Goal: Transaction & Acquisition: Purchase product/service

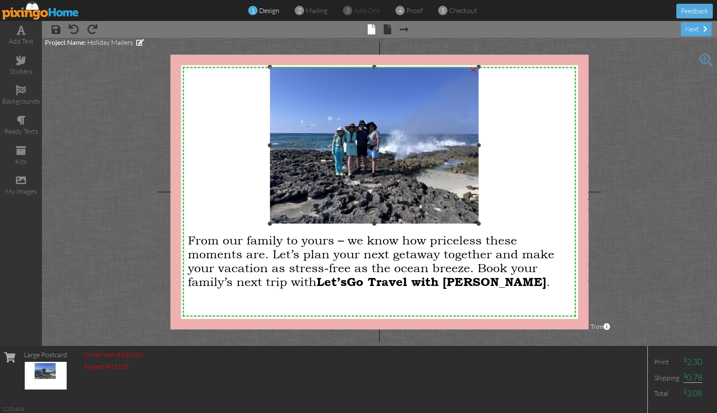
click at [454, 135] on img at bounding box center [373, 145] width 209 height 157
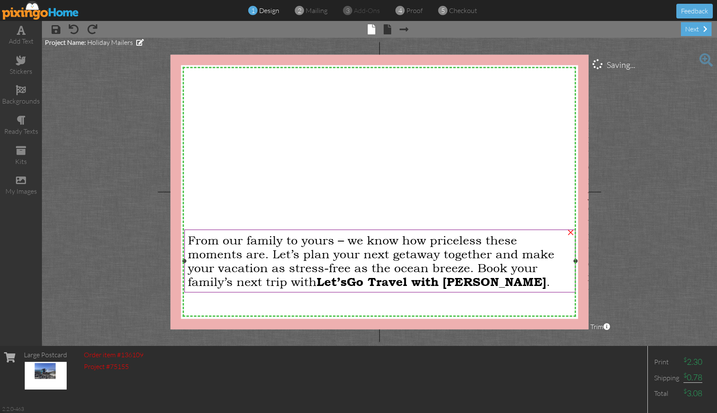
click at [422, 246] on span "From our family to yours – we know how priceless these moments are. Let’s plan …" at bounding box center [371, 260] width 366 height 55
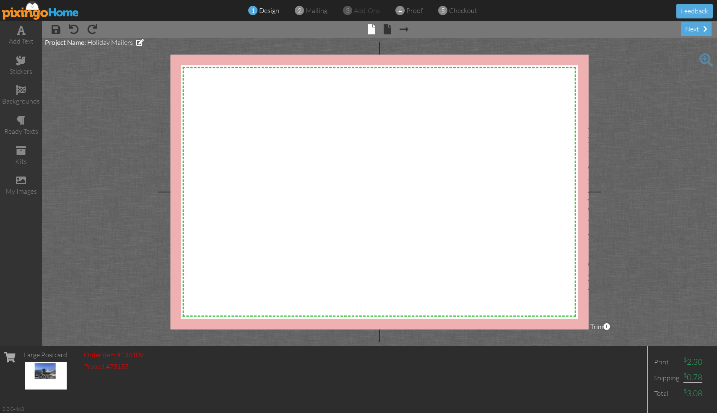
click at [100, 29] on div "× save × undo × redo × front × back × Next page next" at bounding box center [379, 29] width 675 height 17
click at [91, 31] on span at bounding box center [92, 29] width 10 height 10
click at [13, 191] on div "my images" at bounding box center [21, 192] width 42 height 10
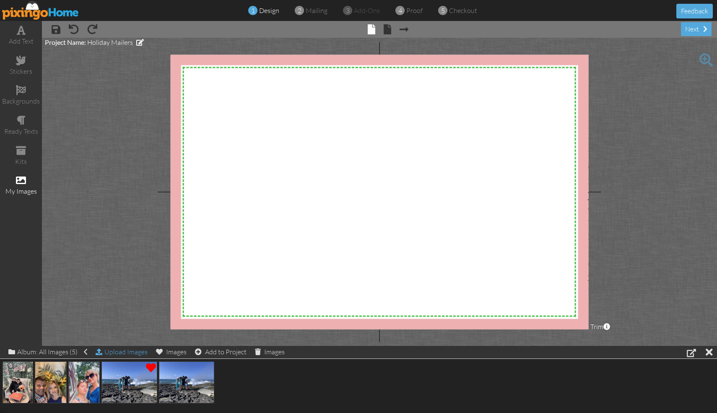
click at [125, 350] on div "Upload Images" at bounding box center [122, 352] width 52 height 12
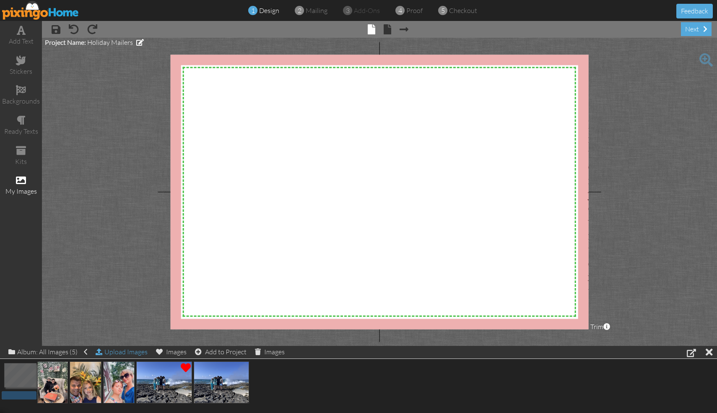
click at [130, 350] on div "Upload Images" at bounding box center [122, 352] width 52 height 12
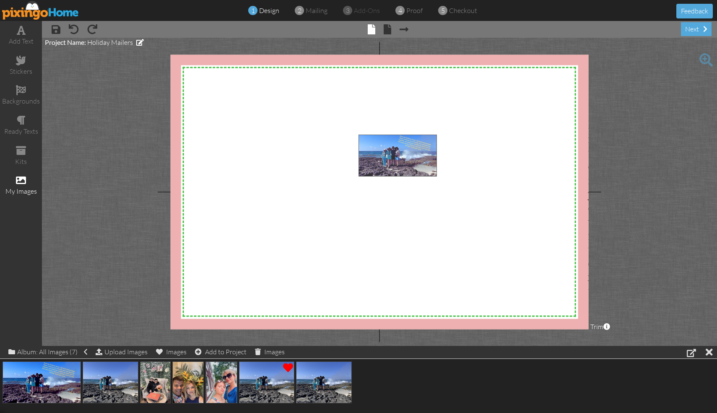
drag, startPoint x: 66, startPoint y: 378, endPoint x: 408, endPoint y: 157, distance: 407.7
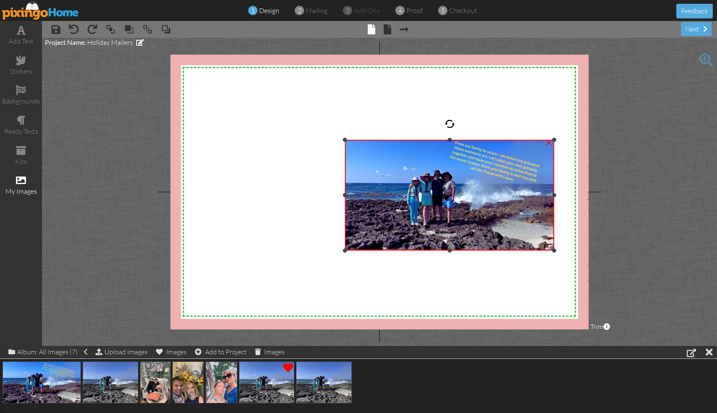
drag, startPoint x: 345, startPoint y: 195, endPoint x: 230, endPoint y: 186, distance: 114.8
click at [230, 186] on div "X X X X X X X X X X X X X X X X X X X X X X X X X X X X X X X X X X X X X X X X…" at bounding box center [380, 191] width 418 height 275
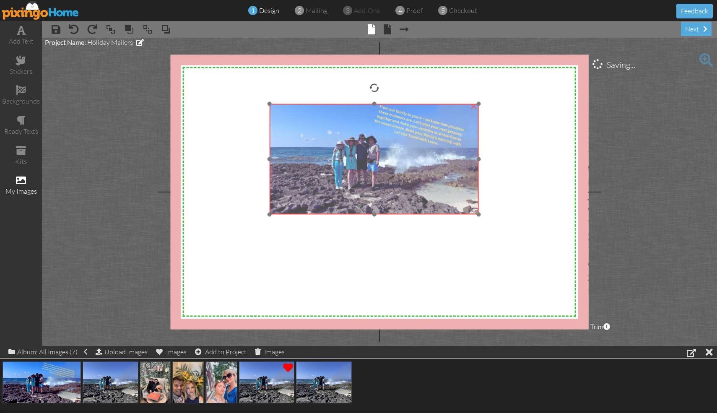
drag, startPoint x: 394, startPoint y: 176, endPoint x: 319, endPoint y: 140, distance: 83.6
click at [319, 140] on img at bounding box center [373, 159] width 209 height 111
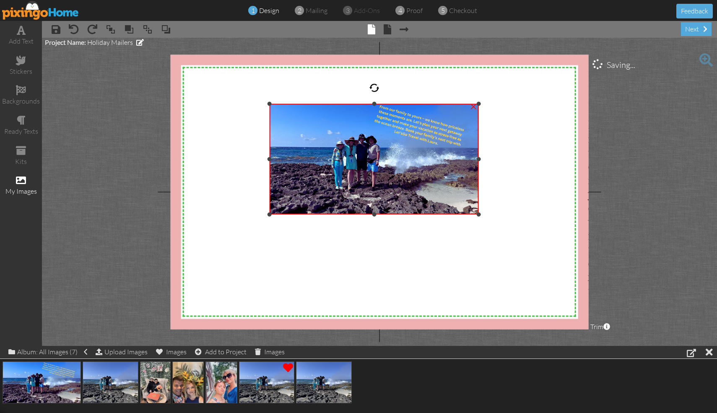
drag, startPoint x: 373, startPoint y: 213, endPoint x: 376, endPoint y: 249, distance: 35.3
click at [376, 249] on div "X X X X X X X X X X X X X X X X X X X X X X X X X X X X X X X X X X X X X X X X…" at bounding box center [380, 191] width 418 height 275
click at [394, 192] on img at bounding box center [373, 159] width 209 height 111
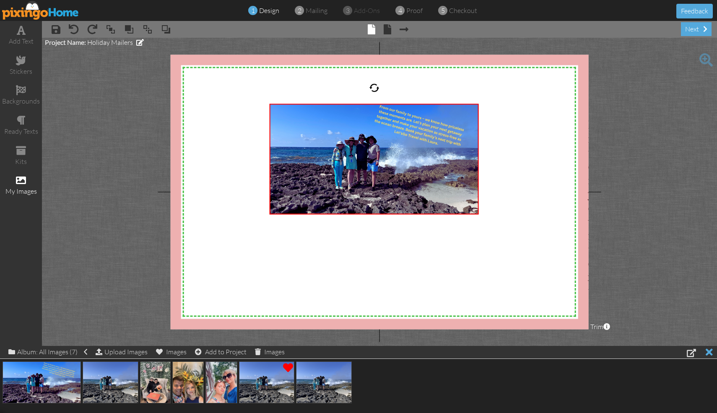
click at [710, 353] on div at bounding box center [708, 352] width 7 height 12
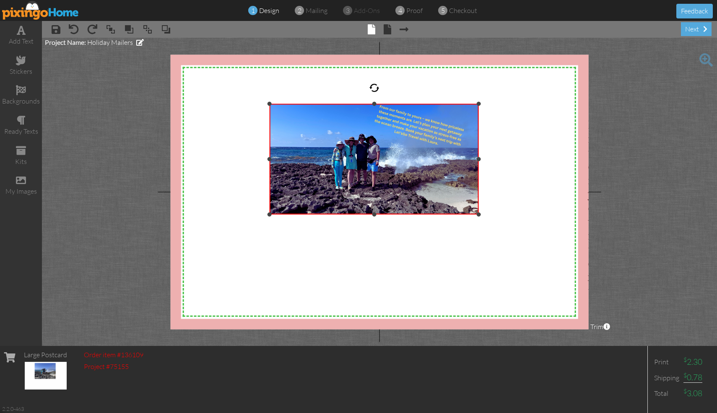
click at [365, 149] on img at bounding box center [373, 159] width 209 height 111
drag, startPoint x: 374, startPoint y: 103, endPoint x: 373, endPoint y: 80, distance: 23.1
click at [373, 80] on div "X X X X X X X X X X X X X X X X X X X X X X X X X X X X X X X X X X X X X X X X…" at bounding box center [380, 191] width 418 height 275
click at [373, 88] on div at bounding box center [374, 88] width 10 height 10
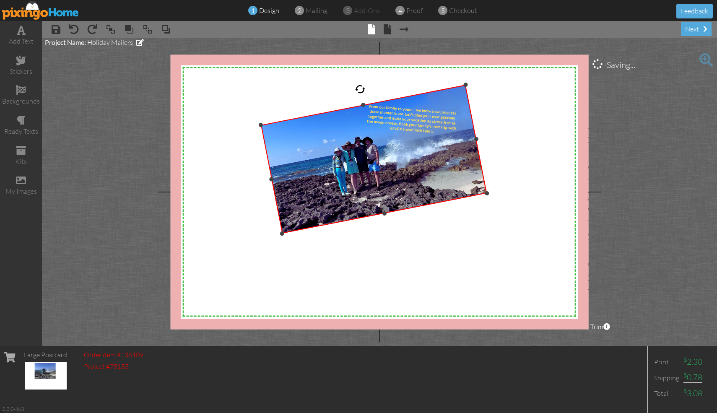
drag, startPoint x: 373, startPoint y: 88, endPoint x: 364, endPoint y: 101, distance: 16.3
click at [363, 101] on div "X X X X X X X X X X X X X X X X X X X X X X X X X X X X X X X X X X X X X X X X…" at bounding box center [380, 191] width 418 height 275
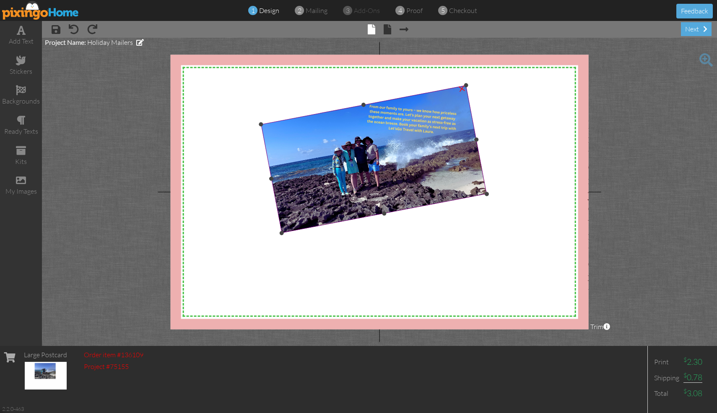
click at [410, 147] on img at bounding box center [374, 159] width 226 height 148
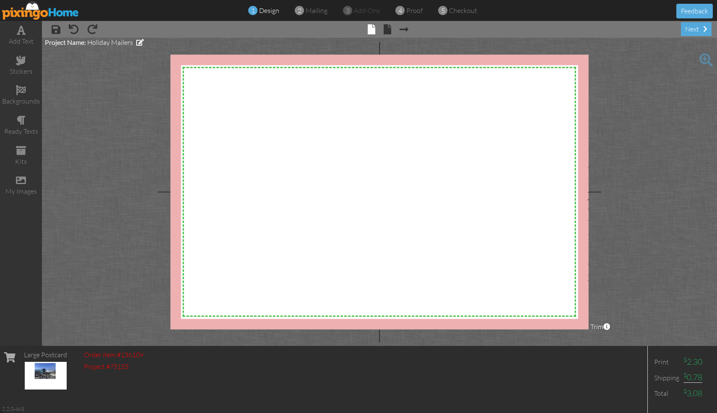
click at [39, 354] on div "Large Postcard" at bounding box center [45, 355] width 43 height 10
click at [21, 182] on span at bounding box center [21, 180] width 10 height 10
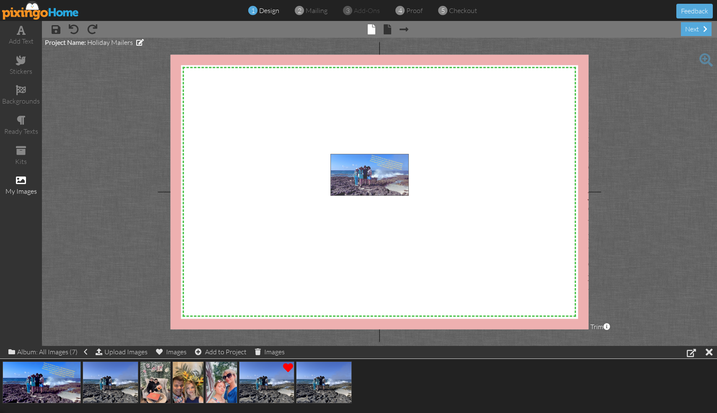
drag, startPoint x: 43, startPoint y: 383, endPoint x: 371, endPoint y: 176, distance: 387.7
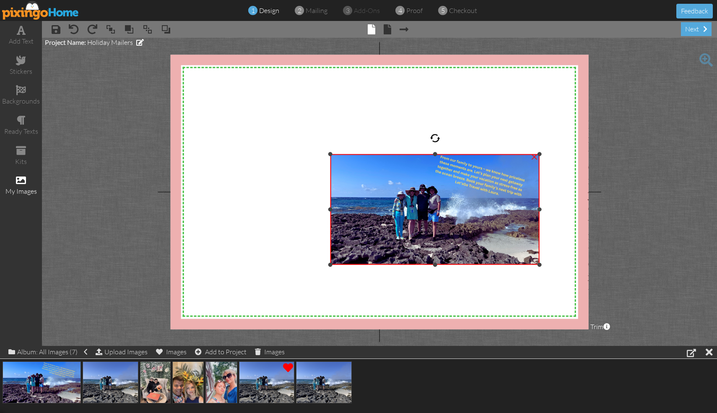
drag, startPoint x: 434, startPoint y: 153, endPoint x: 437, endPoint y: 96, distance: 57.1
click at [437, 96] on div "X X X X X X X X X X X X X X X X X X X X X X X X X X X X X X X X X X X X X X X X…" at bounding box center [380, 191] width 418 height 275
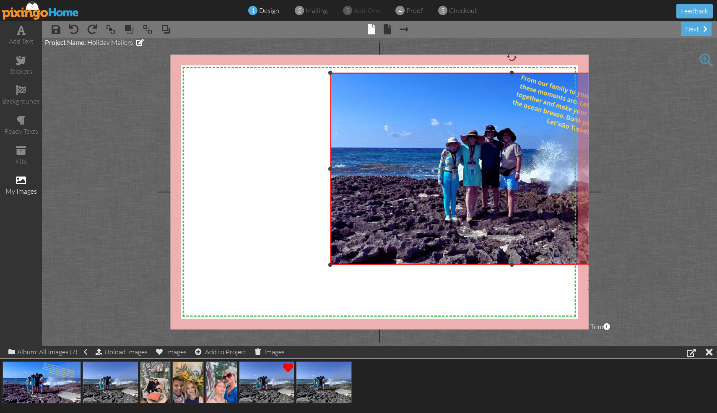
drag, startPoint x: 539, startPoint y: 153, endPoint x: 614, endPoint y: 72, distance: 110.6
click at [614, 72] on project-studio-wrapper "X X X X X X X X X X X X X X X X X X X X X X X X X X X X X X X X X X X X X X X X…" at bounding box center [379, 192] width 675 height 308
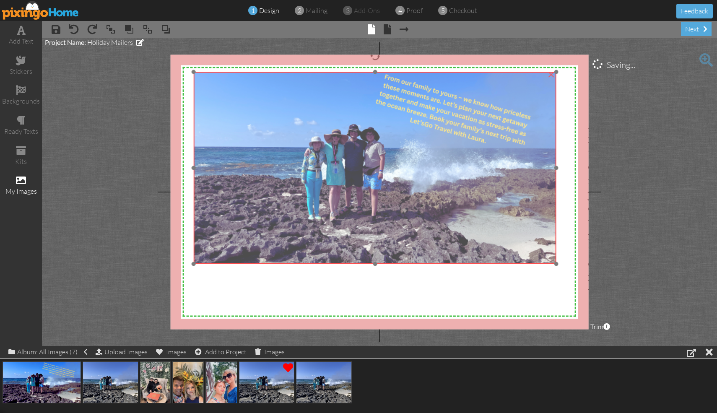
drag, startPoint x: 417, startPoint y: 173, endPoint x: 280, endPoint y: 172, distance: 136.6
click at [280, 172] on img at bounding box center [375, 168] width 362 height 192
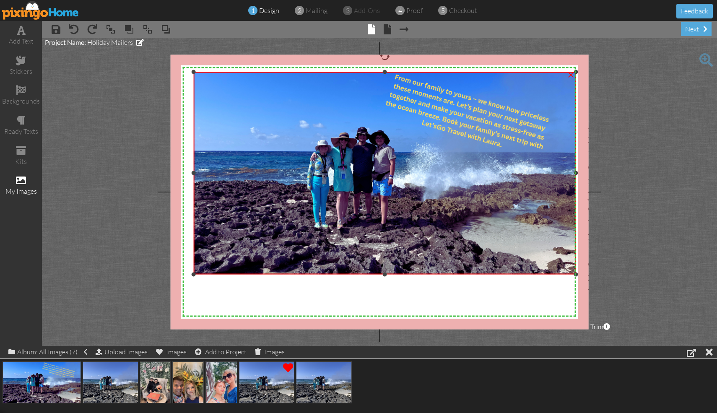
drag, startPoint x: 554, startPoint y: 262, endPoint x: 543, endPoint y: 272, distance: 15.7
click at [543, 272] on div "×" at bounding box center [385, 173] width 382 height 202
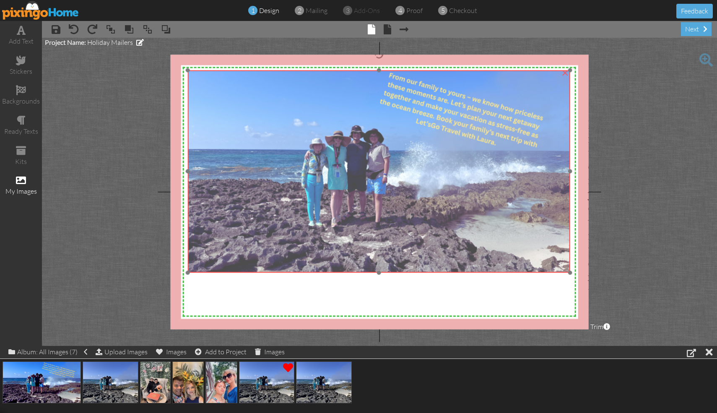
drag, startPoint x: 369, startPoint y: 202, endPoint x: 363, endPoint y: 201, distance: 6.1
click at [363, 201] on img at bounding box center [379, 171] width 382 height 202
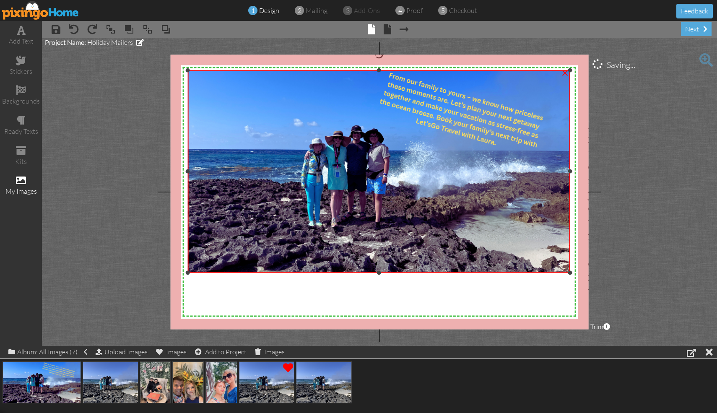
drag, startPoint x: 379, startPoint y: 272, endPoint x: 379, endPoint y: 286, distance: 14.7
click at [379, 286] on div "X X X X X X X X X X X X X X X X X X X X X X X X X X X X X X X X X X X X X X X X…" at bounding box center [380, 191] width 418 height 275
click at [690, 28] on div "next" at bounding box center [696, 29] width 31 height 14
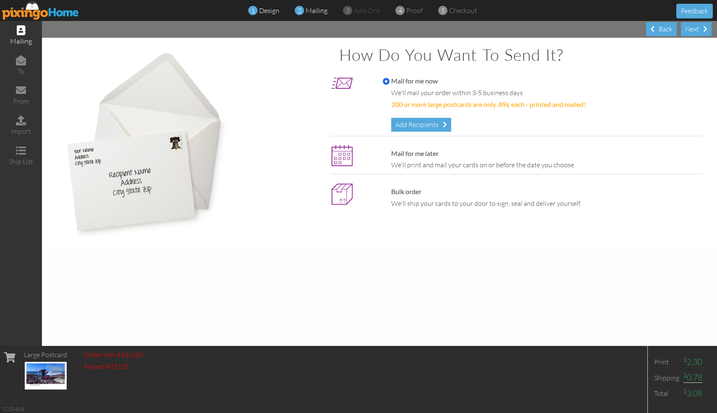
click at [270, 10] on span "design" at bounding box center [269, 10] width 20 height 8
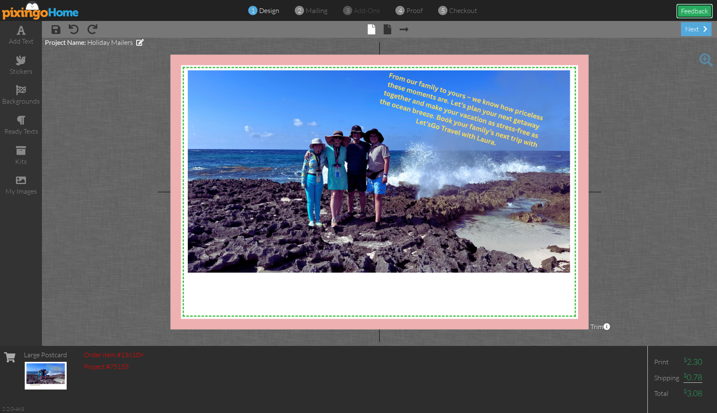
click at [685, 9] on button "Feedback" at bounding box center [694, 11] width 36 height 15
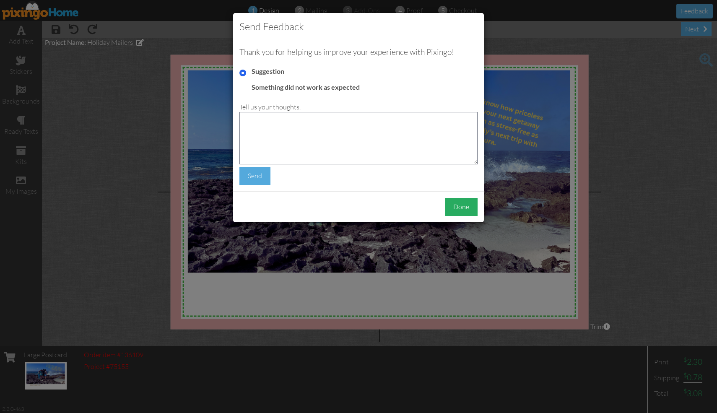
click at [466, 205] on div "Done" at bounding box center [461, 207] width 33 height 18
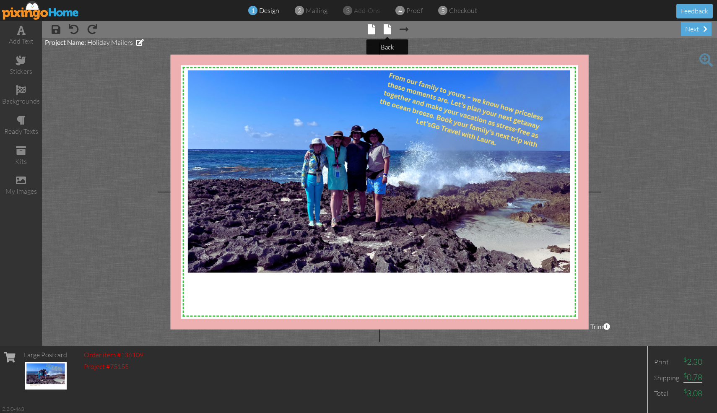
click at [388, 31] on span at bounding box center [387, 29] width 8 height 10
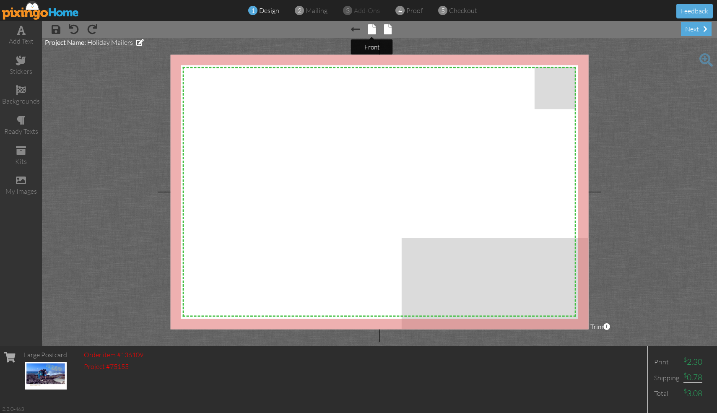
click at [368, 29] on span at bounding box center [372, 29] width 8 height 10
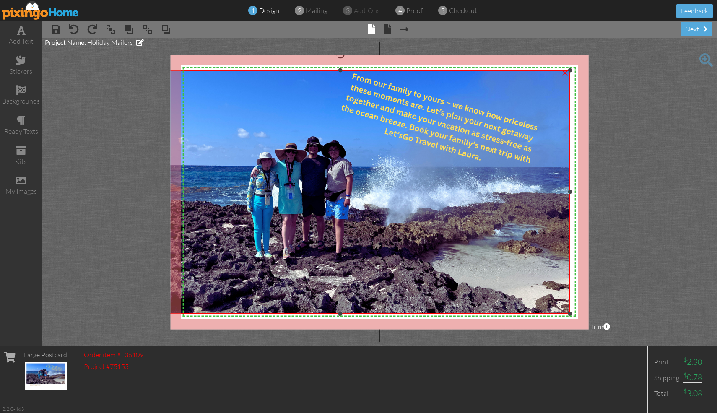
drag, startPoint x: 189, startPoint y: 271, endPoint x: 186, endPoint y: 312, distance: 41.2
click at [186, 312] on div "×" at bounding box center [339, 192] width 459 height 244
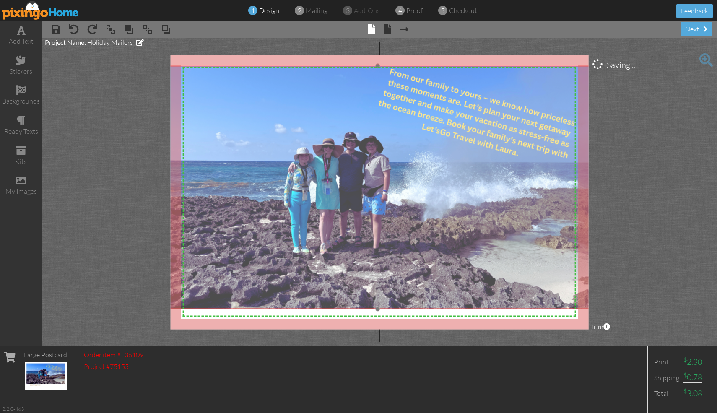
drag, startPoint x: 278, startPoint y: 265, endPoint x: 315, endPoint y: 261, distance: 37.6
click at [315, 261] on img at bounding box center [377, 187] width 459 height 244
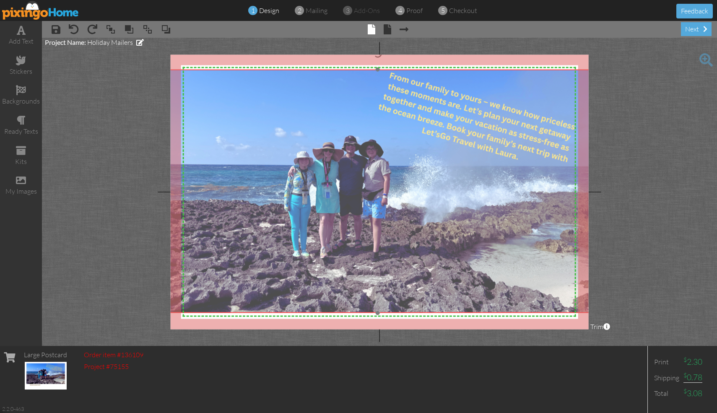
click at [363, 280] on img at bounding box center [377, 191] width 459 height 244
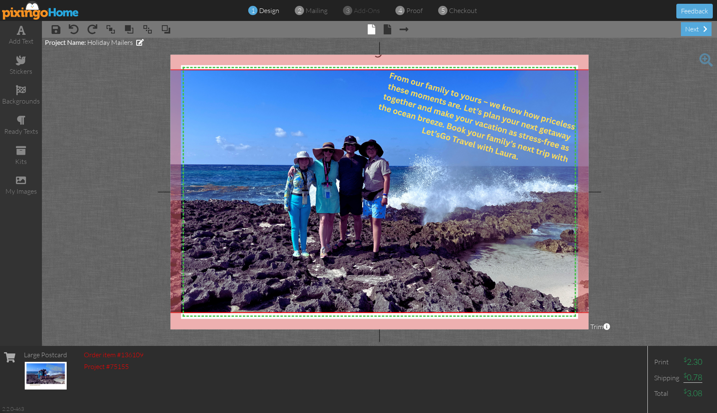
click at [46, 378] on img at bounding box center [46, 376] width 42 height 28
click at [391, 30] on span "× Next page" at bounding box center [399, 28] width 17 height 13
click at [388, 31] on span at bounding box center [387, 29] width 8 height 10
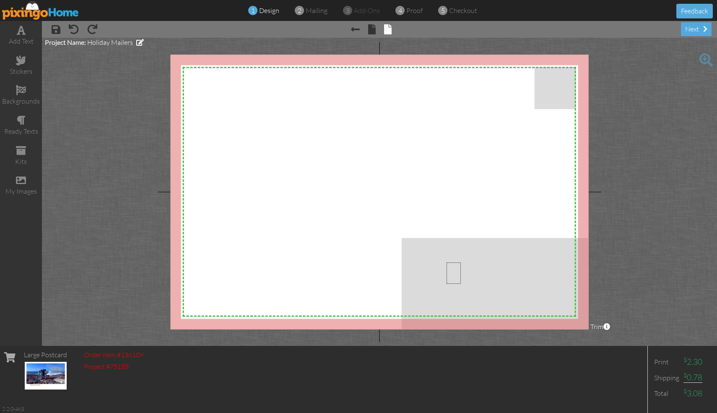
drag, startPoint x: 461, startPoint y: 284, endPoint x: 446, endPoint y: 262, distance: 26.9
click at [20, 38] on div "add text" at bounding box center [21, 41] width 42 height 10
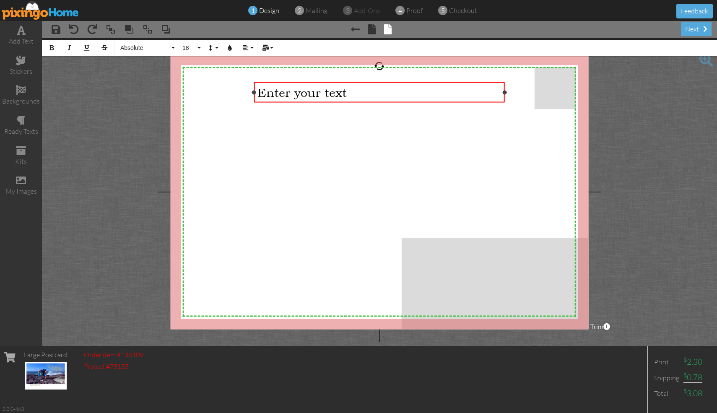
click at [303, 87] on span "Enter your text" at bounding box center [301, 92] width 89 height 14
click at [355, 87] on div "Enter your text" at bounding box center [379, 92] width 244 height 14
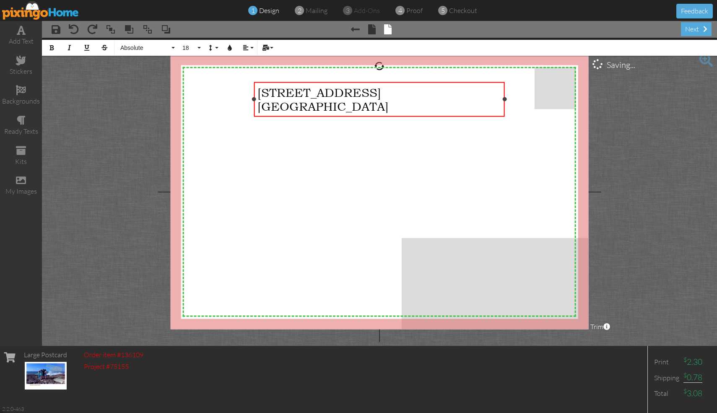
drag, startPoint x: 399, startPoint y: 92, endPoint x: 374, endPoint y: 91, distance: 25.2
click at [374, 91] on div "[STREET_ADDRESS]" at bounding box center [379, 92] width 244 height 14
click at [415, 101] on div "[GEOGRAPHIC_DATA]" at bounding box center [379, 106] width 244 height 14
click at [430, 103] on div "[GEOGRAPHIC_DATA]" at bounding box center [379, 106] width 244 height 14
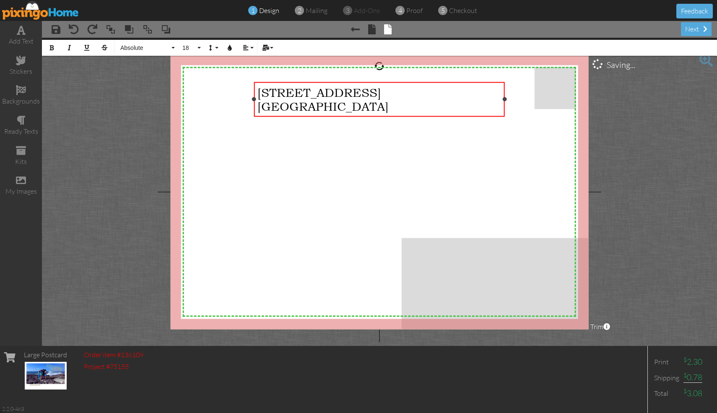
click at [413, 116] on div "[STREET_ADDRESS]" at bounding box center [379, 99] width 251 height 34
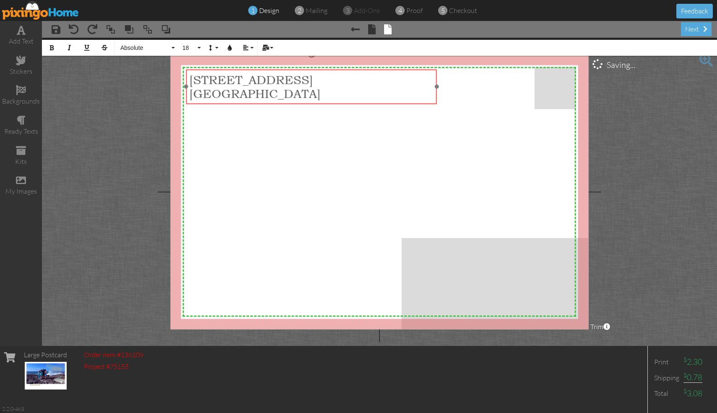
drag, startPoint x: 413, startPoint y: 116, endPoint x: 345, endPoint y: 104, distance: 68.5
click at [345, 104] on div "[STREET_ADDRESS] ​ ​" at bounding box center [311, 87] width 251 height 34
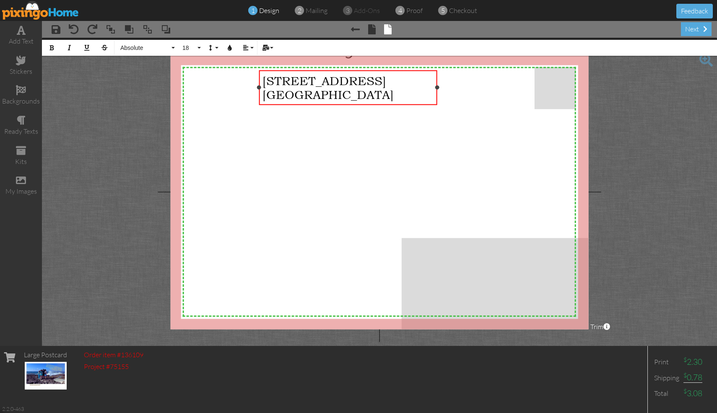
drag, startPoint x: 186, startPoint y: 88, endPoint x: 259, endPoint y: 81, distance: 72.9
click at [259, 81] on div "[STREET_ADDRESS] ×" at bounding box center [348, 87] width 178 height 35
drag, startPoint x: 325, startPoint y: 92, endPoint x: 308, endPoint y: 88, distance: 17.1
click at [308, 88] on span "[GEOGRAPHIC_DATA]" at bounding box center [327, 94] width 131 height 14
click at [376, 81] on span "[STREET_ADDRESS]" at bounding box center [324, 80] width 124 height 14
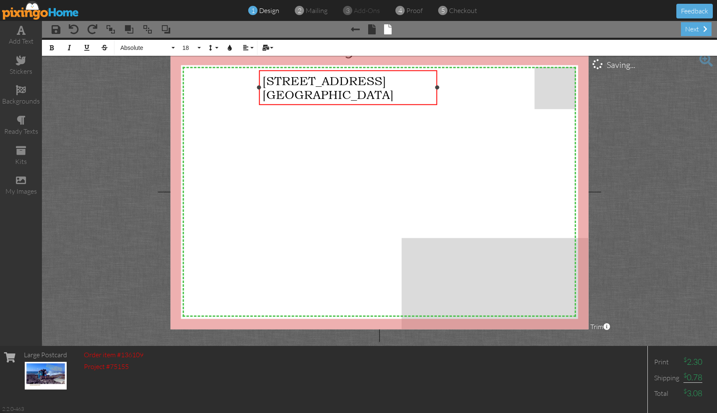
click at [401, 88] on div "[GEOGRAPHIC_DATA]" at bounding box center [347, 94] width 171 height 14
click at [401, 91] on div "[GEOGRAPHIC_DATA]" at bounding box center [347, 94] width 171 height 14
drag, startPoint x: 401, startPoint y: 91, endPoint x: 390, endPoint y: 104, distance: 16.6
click at [390, 104] on div "[STREET_ADDRESS]" at bounding box center [348, 87] width 178 height 34
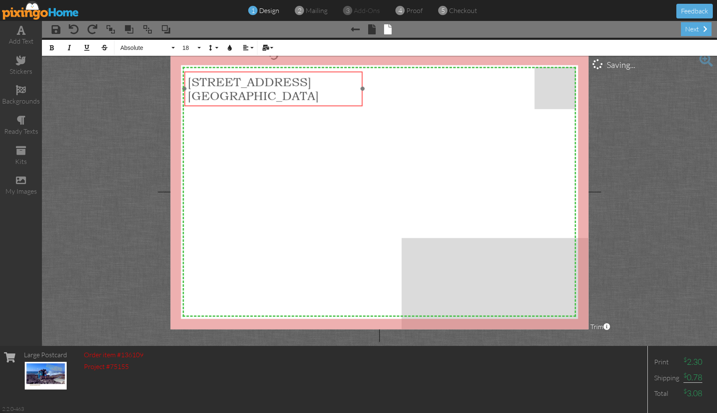
drag, startPoint x: 390, startPoint y: 104, endPoint x: 319, endPoint y: 105, distance: 71.3
click at [316, 105] on div "[STREET_ADDRESS] ​ ​" at bounding box center [273, 89] width 178 height 34
click at [189, 80] on span "[STREET_ADDRESS]" at bounding box center [250, 82] width 124 height 14
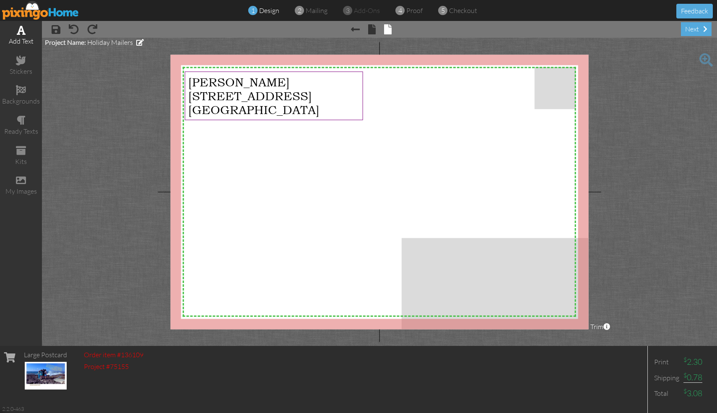
click at [23, 43] on div "add text" at bounding box center [21, 41] width 42 height 10
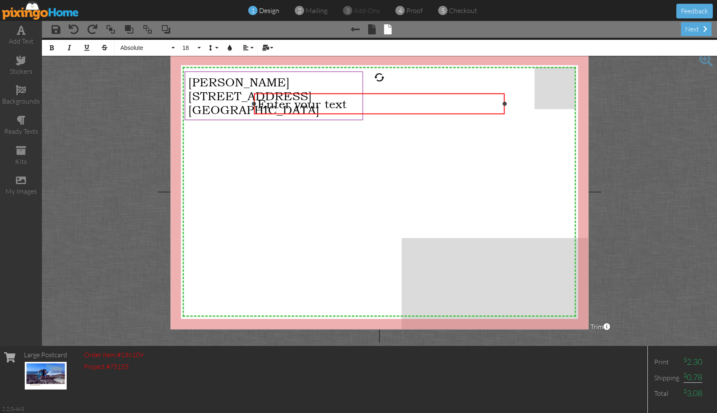
click at [425, 106] on div "Enter your text" at bounding box center [379, 104] width 244 height 14
drag, startPoint x: 425, startPoint y: 106, endPoint x: 431, endPoint y: 140, distance: 34.0
click at [431, 140] on div "X X X X X X X X X X X X X X X X X X X X X X X X X X X X X X X X X X X X X X X X…" at bounding box center [380, 191] width 418 height 275
click at [467, 104] on div "Enter your text" at bounding box center [379, 104] width 244 height 14
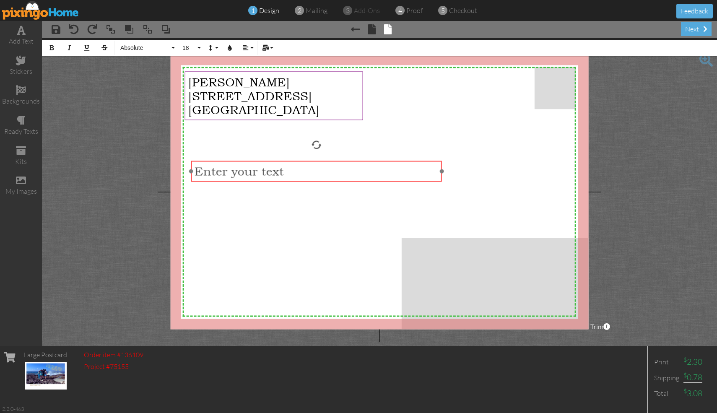
drag, startPoint x: 460, startPoint y: 113, endPoint x: 397, endPoint y: 181, distance: 92.2
click at [397, 181] on div "Enter your text ​ ​" at bounding box center [316, 171] width 251 height 21
drag, startPoint x: 191, startPoint y: 172, endPoint x: 273, endPoint y: 174, distance: 81.8
click at [273, 174] on div "Enter your text ×" at bounding box center [357, 171] width 169 height 21
click at [376, 170] on div "Enter your text" at bounding box center [357, 171] width 162 height 14
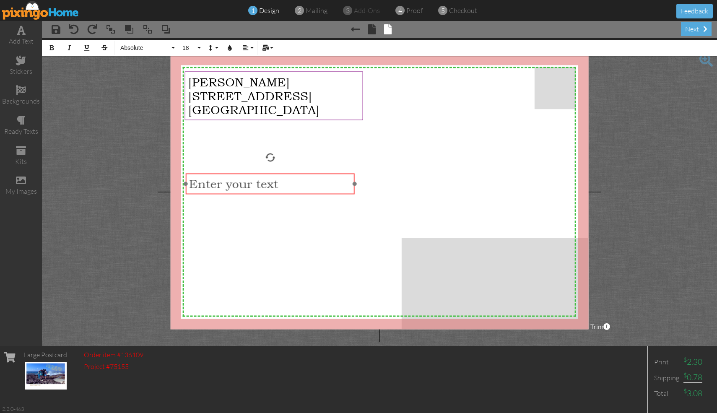
drag, startPoint x: 385, startPoint y: 179, endPoint x: 298, endPoint y: 192, distance: 88.1
click at [298, 192] on div "Enter your text ​ ​" at bounding box center [270, 184] width 169 height 21
click at [282, 185] on div "Enter your text" at bounding box center [270, 184] width 162 height 14
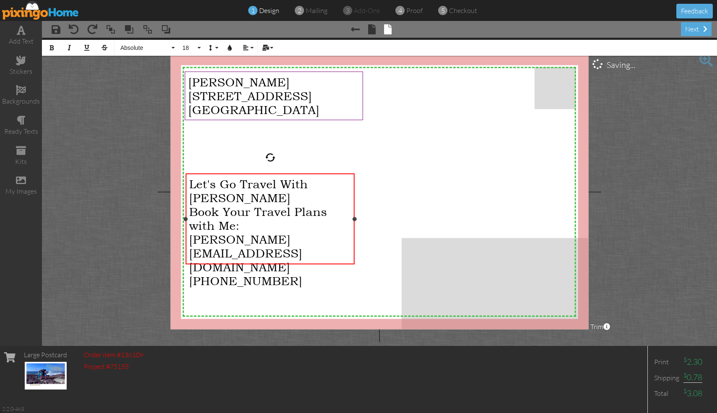
click at [276, 274] on div "[PHONE_NUMBER]" at bounding box center [270, 281] width 162 height 14
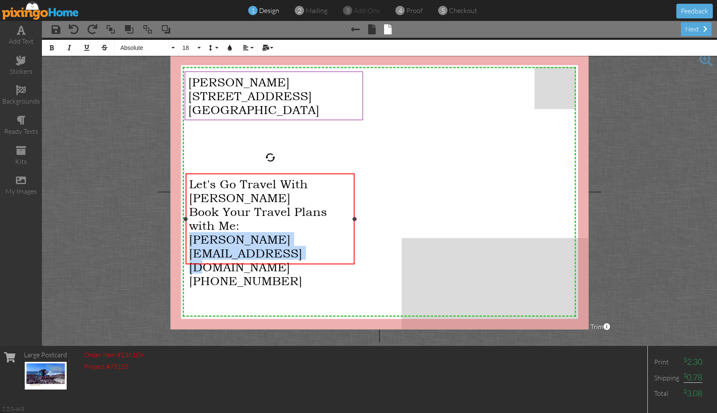
drag, startPoint x: 231, startPoint y: 242, endPoint x: 190, endPoint y: 226, distance: 43.5
click at [189, 232] on div "[PERSON_NAME][EMAIL_ADDRESS][DOMAIN_NAME]" at bounding box center [270, 252] width 162 height 41
click at [199, 47] on button "18" at bounding box center [190, 48] width 24 height 16
click at [194, 101] on link "16" at bounding box center [191, 101] width 27 height 13
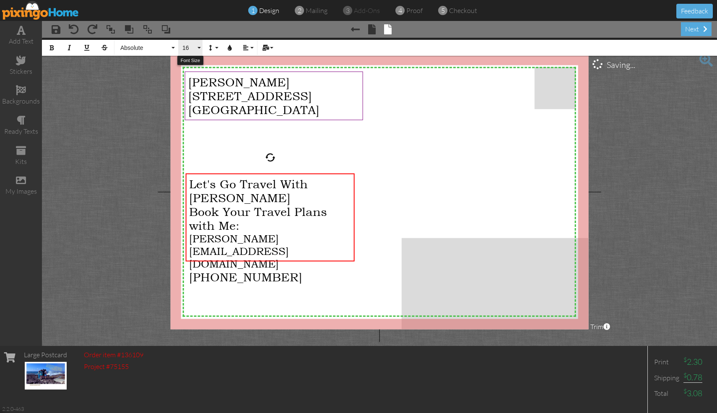
click at [195, 44] on span "16" at bounding box center [188, 47] width 14 height 7
click at [193, 102] on link "14" at bounding box center [191, 101] width 27 height 13
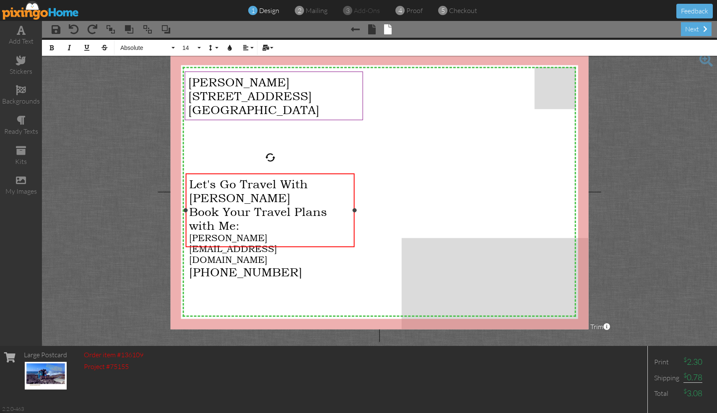
click at [308, 265] on div "[PHONE_NUMBER]" at bounding box center [270, 272] width 162 height 14
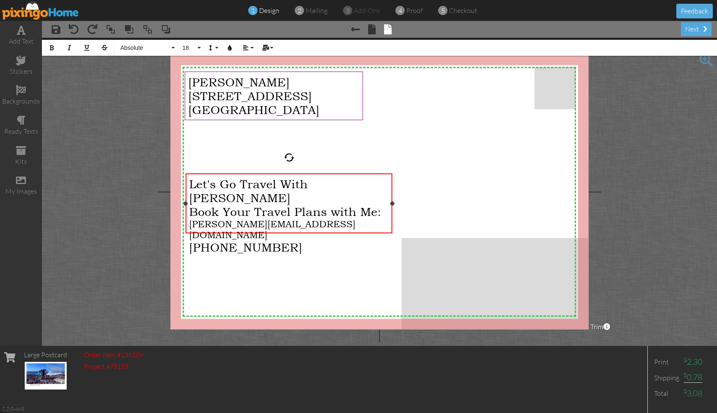
drag, startPoint x: 355, startPoint y: 211, endPoint x: 392, endPoint y: 218, distance: 38.5
click at [392, 218] on div "Let's Go Travel With [PERSON_NAME] Book Your Travel Plans with Me: [PERSON_NAME…" at bounding box center [289, 204] width 207 height 60
click at [347, 218] on div "[PERSON_NAME][EMAIL_ADDRESS][DOMAIN_NAME]" at bounding box center [289, 229] width 200 height 22
drag, startPoint x: 339, startPoint y: 212, endPoint x: 191, endPoint y: 211, distance: 148.8
click at [190, 218] on span "[PERSON_NAME][EMAIL_ADDRESS][DOMAIN_NAME]" at bounding box center [272, 229] width 166 height 22
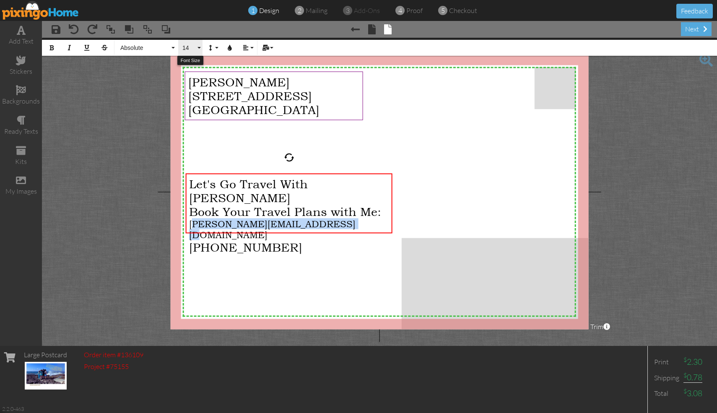
click at [199, 49] on button "14" at bounding box center [190, 48] width 24 height 16
click at [195, 124] on link "16" at bounding box center [191, 126] width 27 height 13
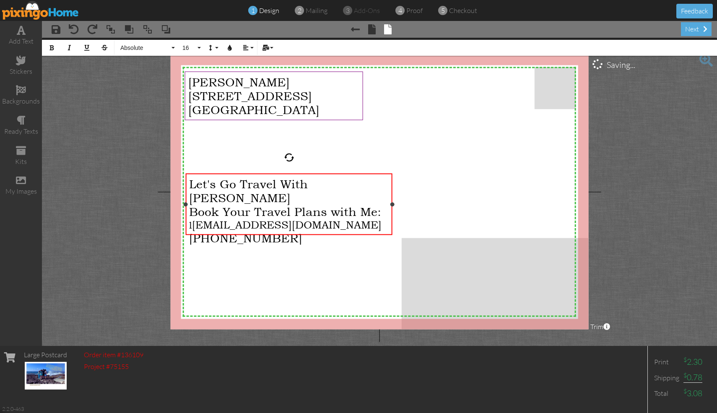
click at [235, 218] on span "[EMAIL_ADDRESS][DOMAIN_NAME]" at bounding box center [286, 224] width 189 height 13
drag, startPoint x: 360, startPoint y: 212, endPoint x: 190, endPoint y: 212, distance: 170.6
click at [189, 218] on div "l [EMAIL_ADDRESS][DOMAIN_NAME]" at bounding box center [289, 224] width 200 height 13
click at [199, 46] on button "14" at bounding box center [190, 48] width 24 height 16
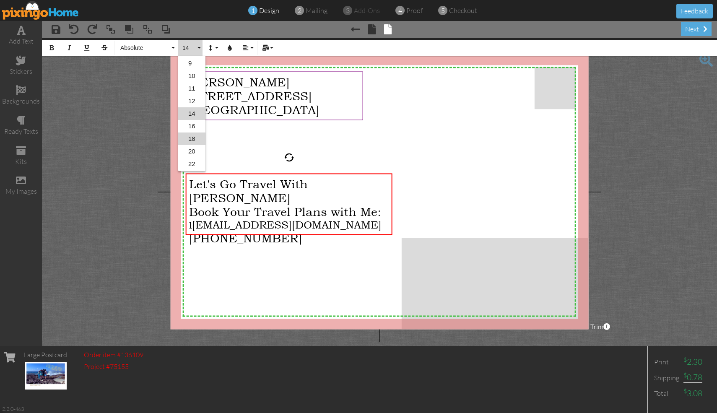
click at [200, 135] on link "18" at bounding box center [191, 138] width 27 height 13
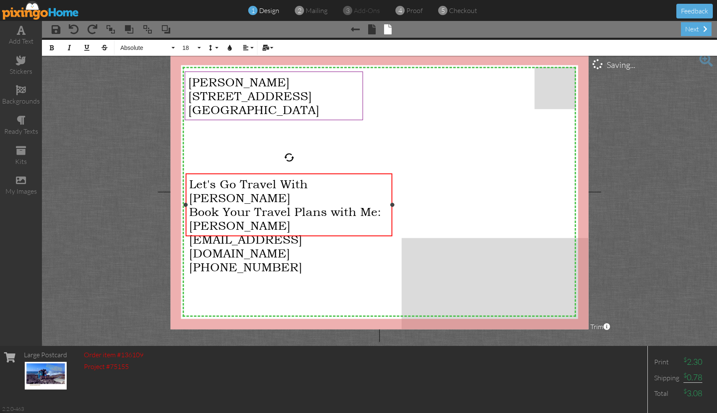
click at [290, 260] on div "[PHONE_NUMBER]" at bounding box center [289, 267] width 200 height 14
click at [188, 212] on div "Let's Go Travel With [PERSON_NAME] Book Your Travel Plans with Me: [PERSON_NAME…" at bounding box center [289, 226] width 207 height 104
click at [191, 218] on span "[PERSON_NAME][EMAIL_ADDRESS][DOMAIN_NAME]" at bounding box center [245, 238] width 113 height 41
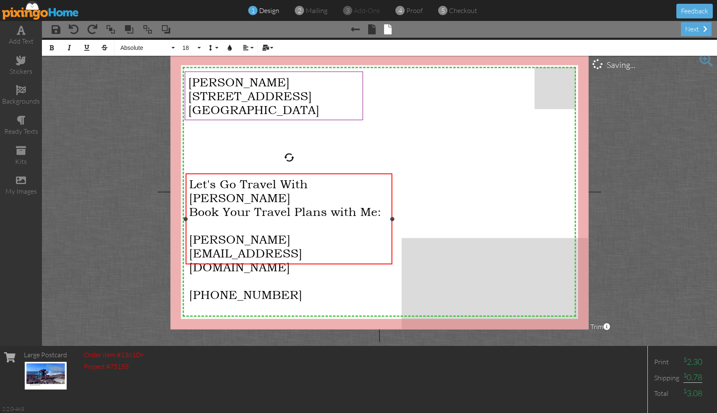
click at [357, 218] on div "​" at bounding box center [289, 225] width 200 height 14
click at [318, 113] on div "[GEOGRAPHIC_DATA]" at bounding box center [273, 109] width 171 height 14
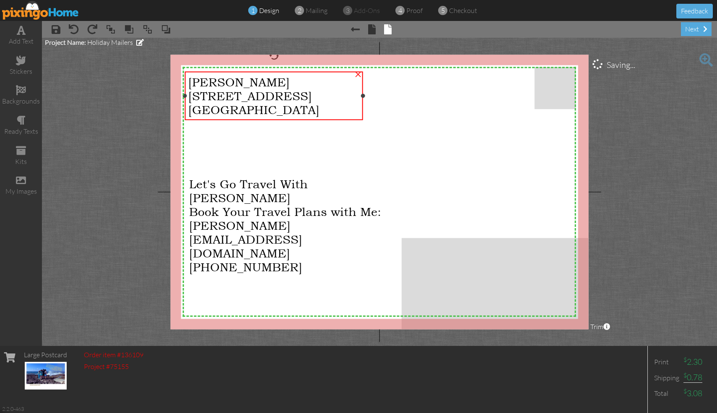
click at [318, 111] on div "[GEOGRAPHIC_DATA]" at bounding box center [273, 109] width 171 height 14
click at [317, 111] on div "[GEOGRAPHIC_DATA]" at bounding box center [273, 109] width 171 height 14
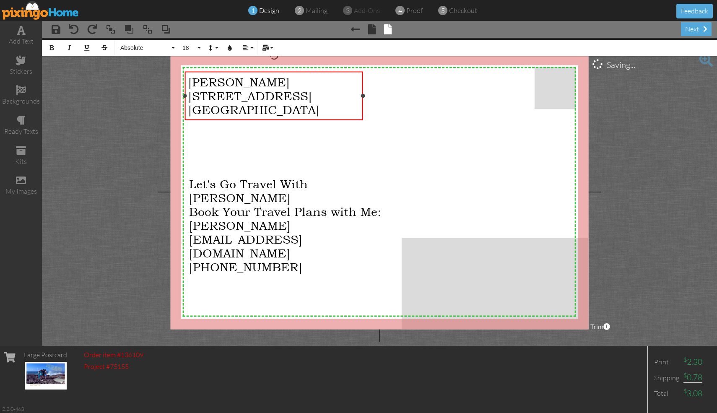
click at [317, 111] on div "[GEOGRAPHIC_DATA]" at bounding box center [273, 109] width 171 height 14
click at [316, 108] on div "[GEOGRAPHIC_DATA]" at bounding box center [273, 109] width 171 height 14
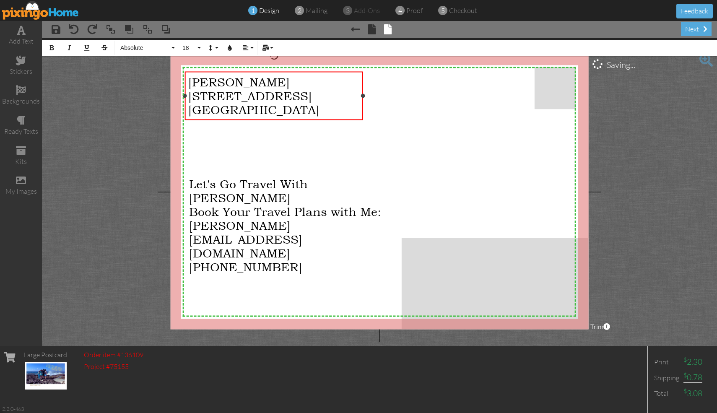
click at [316, 108] on div "[GEOGRAPHIC_DATA]" at bounding box center [273, 109] width 171 height 14
drag, startPoint x: 316, startPoint y: 108, endPoint x: 190, endPoint y: 80, distance: 128.3
click at [189, 80] on div "[PERSON_NAME] [STREET_ADDRESS]" at bounding box center [273, 95] width 171 height 41
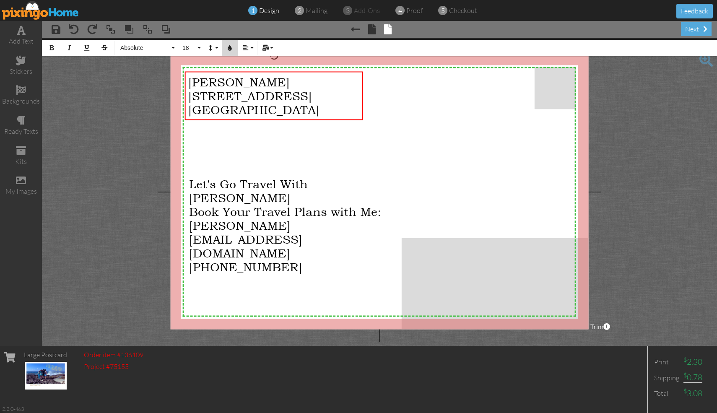
click at [231, 46] on icon "button" at bounding box center [230, 48] width 6 height 6
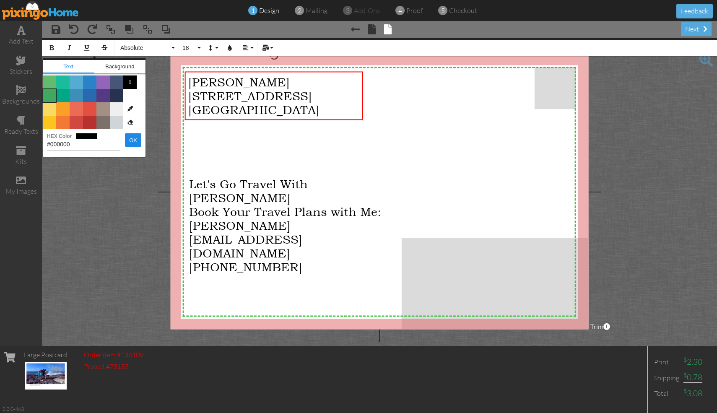
click at [51, 96] on span "Color #41A85F" at bounding box center [49, 95] width 13 height 13
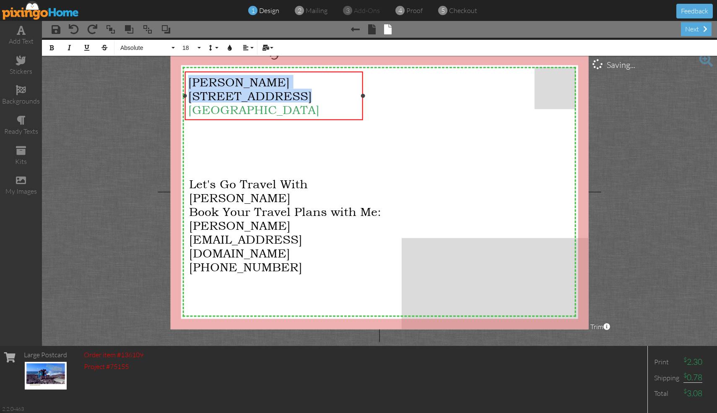
click at [290, 108] on span "[GEOGRAPHIC_DATA]" at bounding box center [253, 109] width 131 height 14
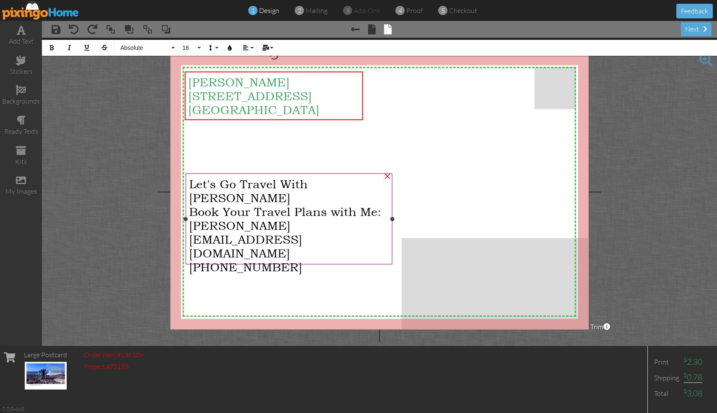
click at [277, 260] on div "[PHONE_NUMBER]" at bounding box center [289, 267] width 200 height 14
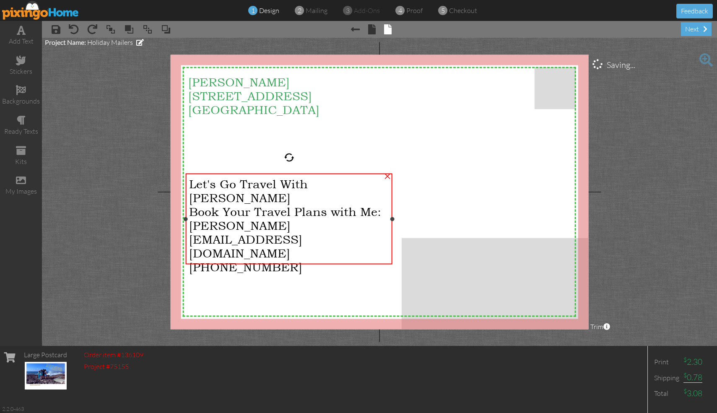
click at [277, 260] on div "[PHONE_NUMBER]" at bounding box center [289, 267] width 200 height 14
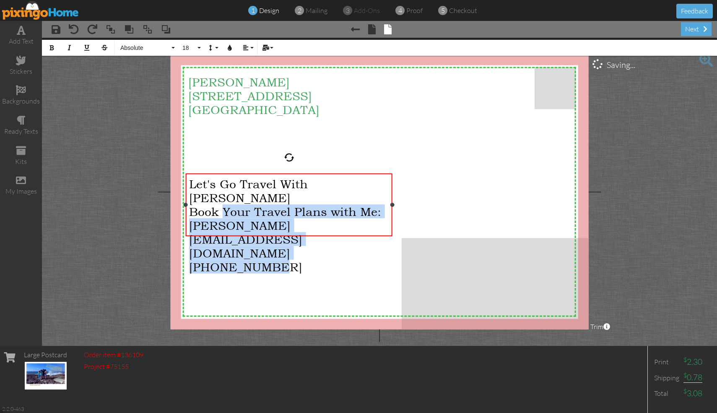
drag, startPoint x: 277, startPoint y: 227, endPoint x: 221, endPoint y: 195, distance: 64.7
click at [220, 195] on div "Let's Go Travel With [PERSON_NAME] Book Your Travel Plans with Me: [PERSON_NAME…" at bounding box center [289, 225] width 200 height 97
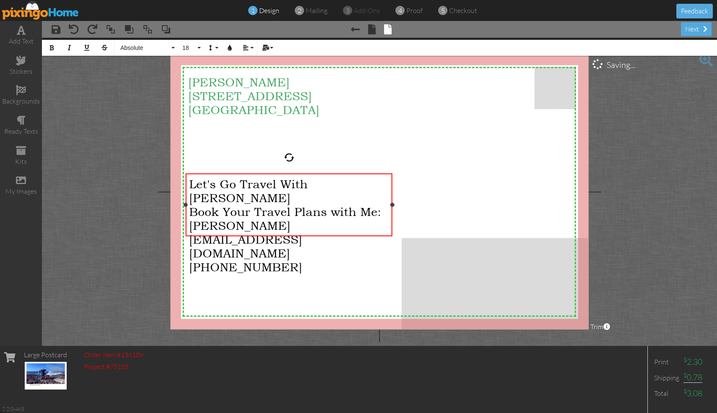
click at [346, 185] on div "Let's Go Travel With [PERSON_NAME]" at bounding box center [289, 191] width 200 height 28
click at [189, 205] on span "Book Your Travel Plans with Me:" at bounding box center [285, 212] width 192 height 14
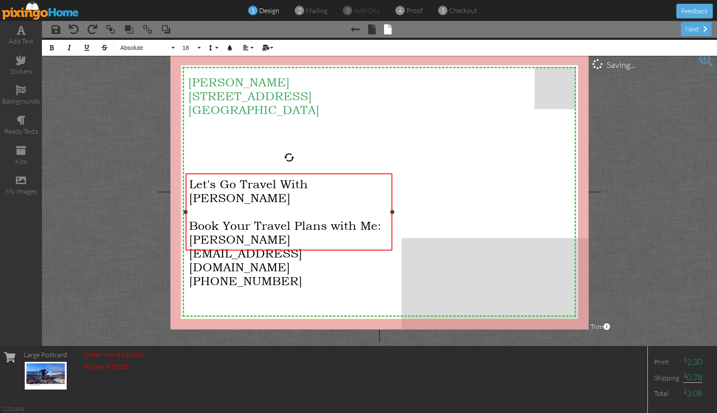
click at [190, 232] on span "[PERSON_NAME][EMAIL_ADDRESS][DOMAIN_NAME]" at bounding box center [245, 252] width 113 height 41
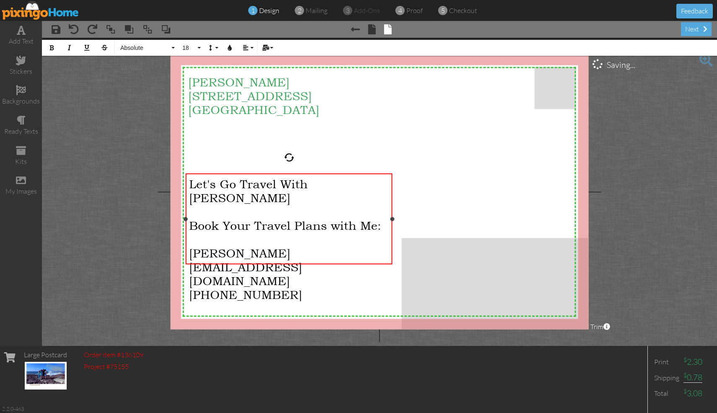
click at [192, 288] on span "[PHONE_NUMBER]" at bounding box center [245, 295] width 113 height 14
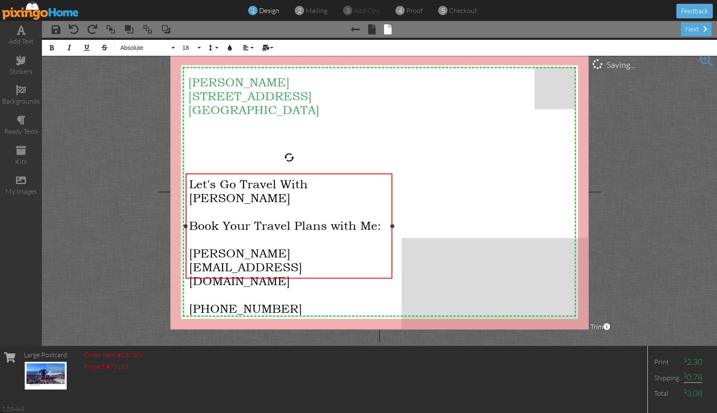
click at [284, 277] on div "Let's Go Travel With [PERSON_NAME] ​ Book Your Travel Plans with Me: ​ [PERSON_…" at bounding box center [289, 246] width 207 height 145
drag, startPoint x: 379, startPoint y: 212, endPoint x: 306, endPoint y: 204, distance: 73.5
click at [306, 204] on div "Let's Go Travel With [PERSON_NAME] ​ Book Your Travel Plans with Me: ​ [PERSON_…" at bounding box center [289, 246] width 200 height 138
click at [233, 48] on button "Colors" at bounding box center [230, 48] width 16 height 16
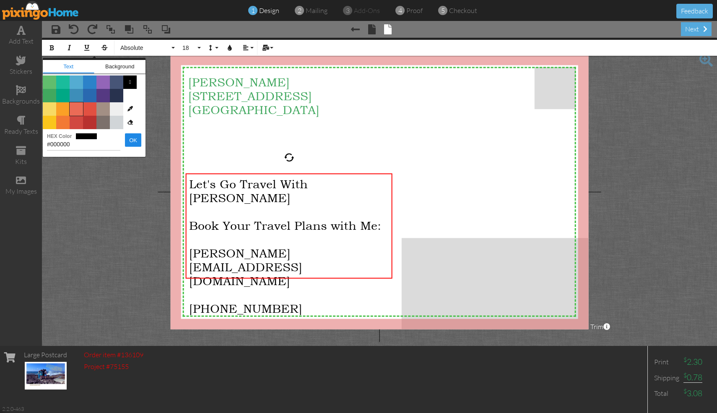
click at [76, 106] on span "Color #EB6B56" at bounding box center [76, 108] width 13 height 13
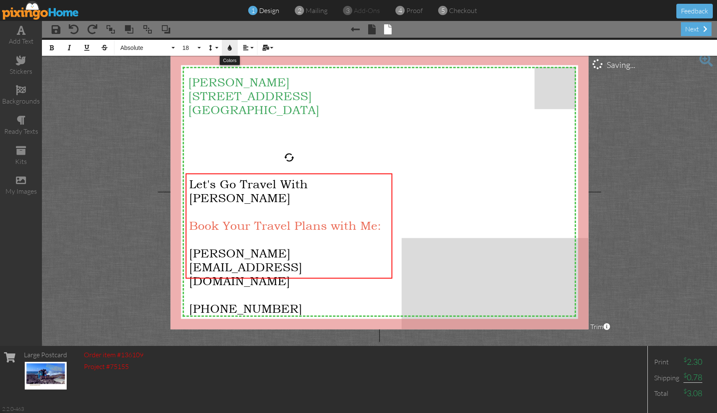
click at [232, 50] on icon "button" at bounding box center [230, 48] width 6 height 6
type input "#EB6B56"
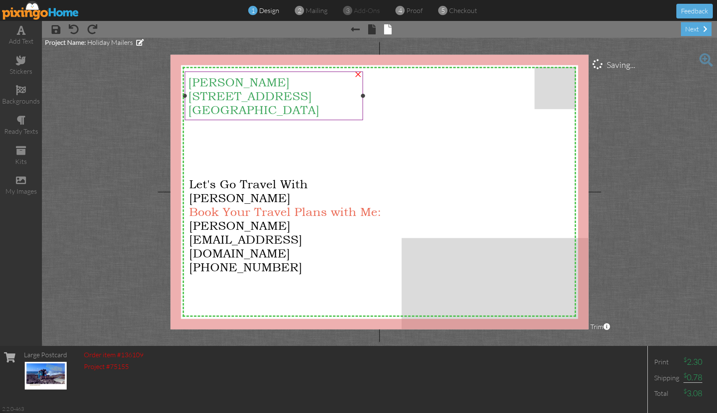
click at [359, 121] on div at bounding box center [274, 96] width 182 height 53
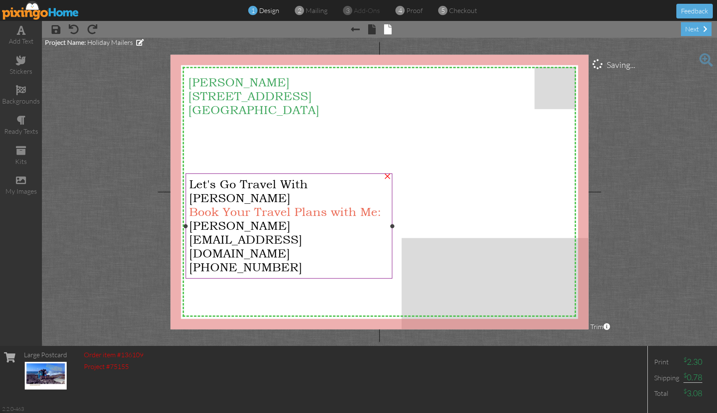
click at [293, 218] on span "[PERSON_NAME][EMAIL_ADDRESS][DOMAIN_NAME]" at bounding box center [245, 238] width 113 height 41
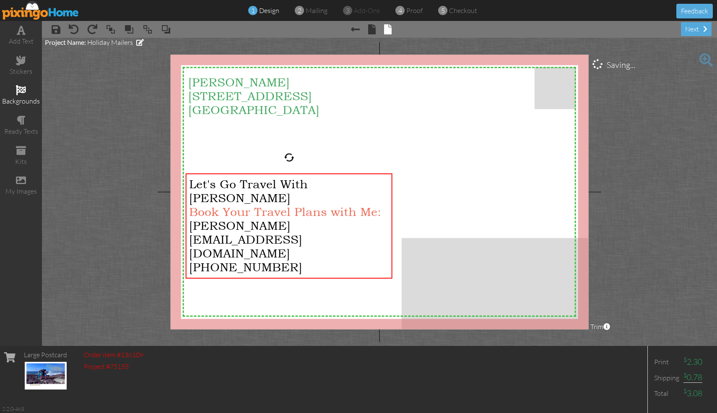
click at [18, 101] on div "backgrounds" at bounding box center [21, 101] width 42 height 10
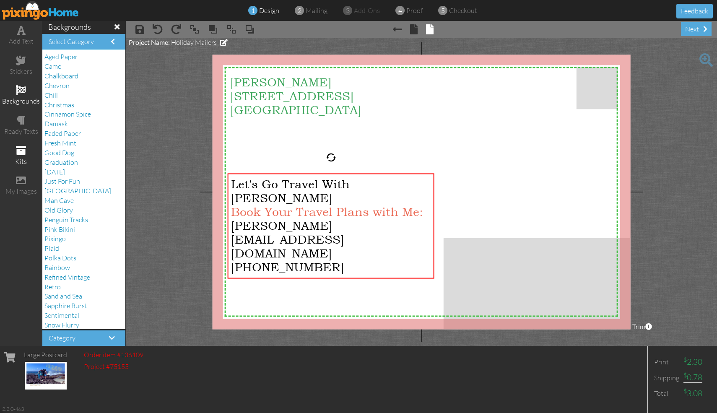
click at [20, 153] on span at bounding box center [21, 150] width 10 height 10
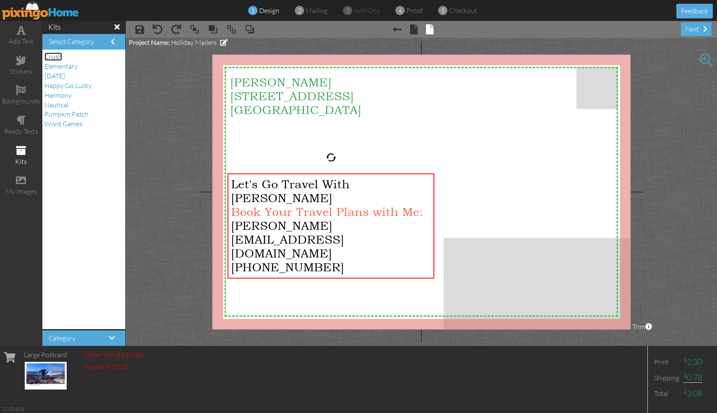
click at [55, 58] on span "Crush" at bounding box center [53, 56] width 18 height 8
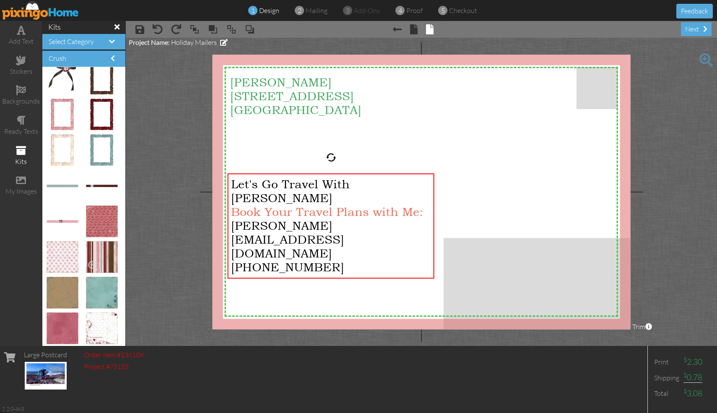
scroll to position [112, 0]
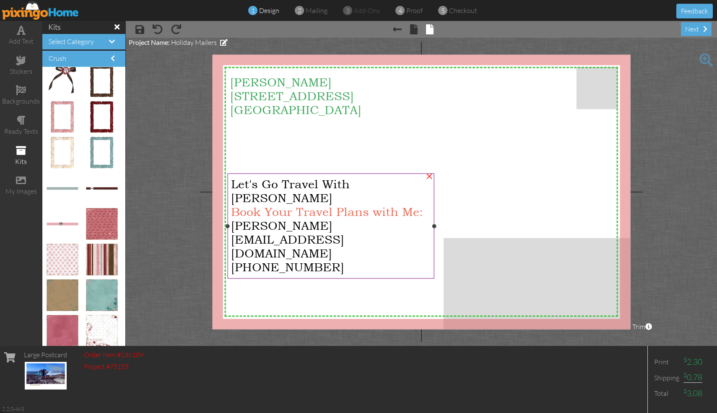
click at [369, 205] on span "Book Your Travel Plans with Me:" at bounding box center [327, 212] width 192 height 14
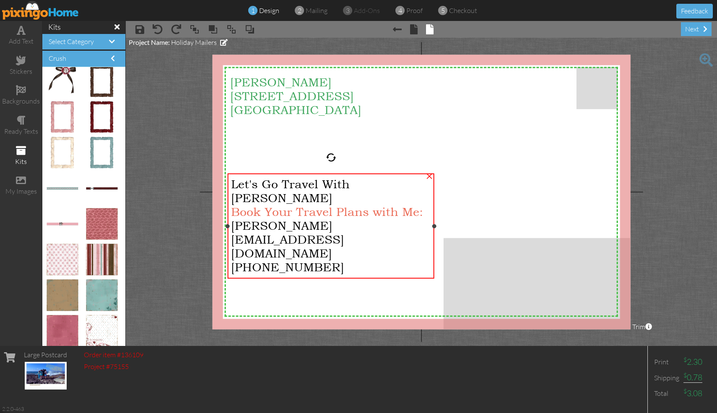
click at [350, 187] on span "Let's Go Travel With [PERSON_NAME]" at bounding box center [290, 191] width 119 height 28
click at [350, 184] on span "Let's Go Travel With [PERSON_NAME]" at bounding box center [290, 191] width 119 height 28
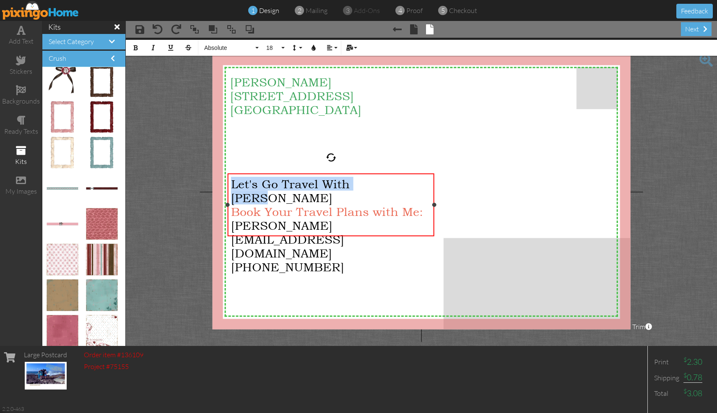
drag, startPoint x: 388, startPoint y: 185, endPoint x: 231, endPoint y: 182, distance: 156.4
click at [231, 182] on div "Let's Go Travel With [PERSON_NAME]" at bounding box center [331, 191] width 200 height 28
click at [166, 49] on button "Underline" at bounding box center [171, 48] width 16 height 16
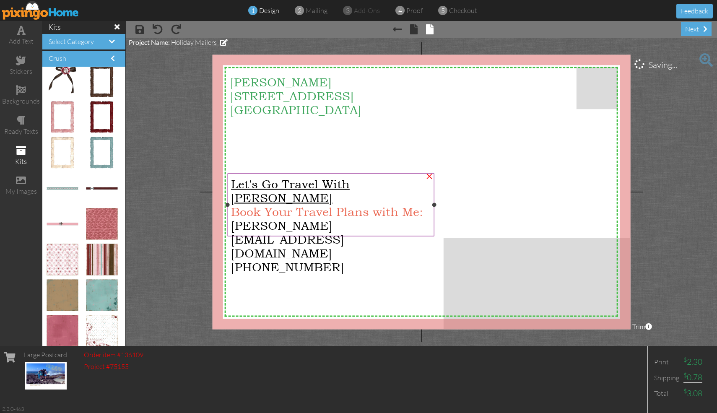
click at [344, 218] on span "[PERSON_NAME][EMAIL_ADDRESS][DOMAIN_NAME]" at bounding box center [287, 238] width 113 height 41
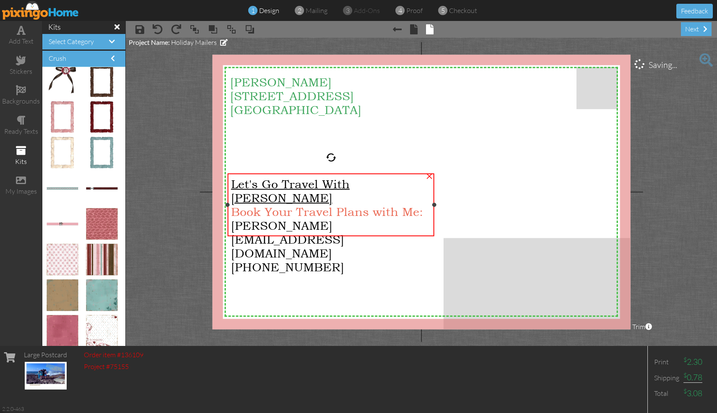
click at [344, 218] on span "[PERSON_NAME][EMAIL_ADDRESS][DOMAIN_NAME]" at bounding box center [287, 238] width 113 height 41
click at [425, 218] on div "[PERSON_NAME][EMAIL_ADDRESS][DOMAIN_NAME]" at bounding box center [331, 238] width 200 height 41
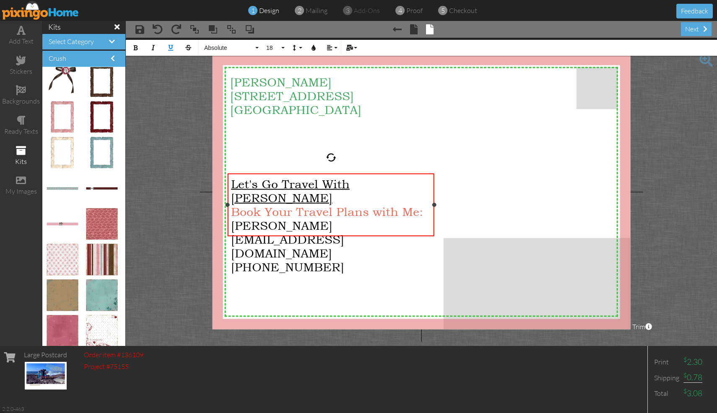
click at [344, 218] on span "[PERSON_NAME][EMAIL_ADDRESS][DOMAIN_NAME]" at bounding box center [287, 238] width 113 height 41
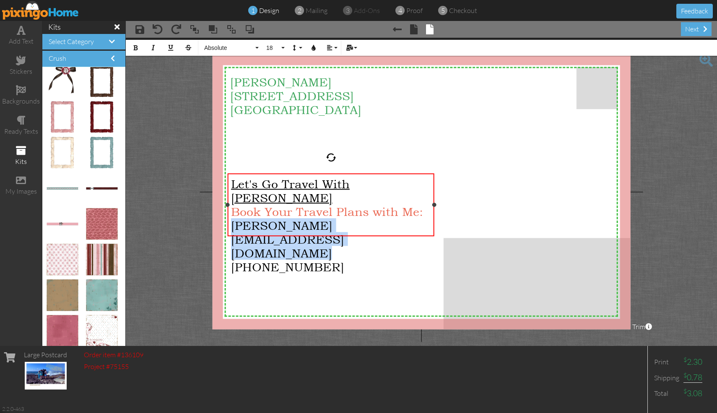
drag, startPoint x: 423, startPoint y: 212, endPoint x: 230, endPoint y: 213, distance: 193.6
click at [228, 213] on div "Let's Go Travel With [PERSON_NAME] Book Your Travel Plans with Me: [PERSON_NAME…" at bounding box center [331, 226] width 207 height 104
click at [314, 50] on icon "button" at bounding box center [314, 48] width 6 height 6
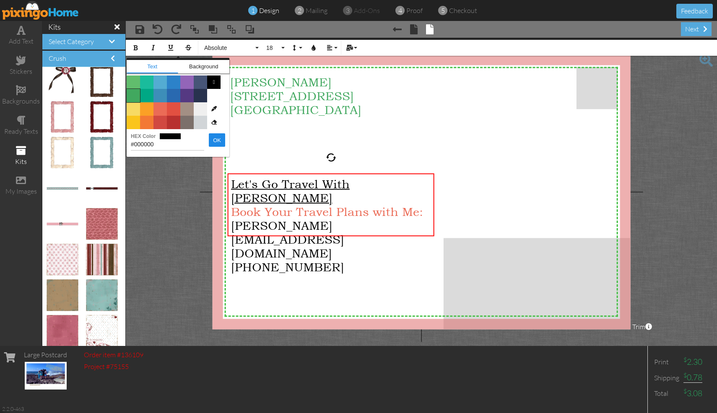
click at [130, 96] on span "Color #41A85F" at bounding box center [133, 95] width 13 height 13
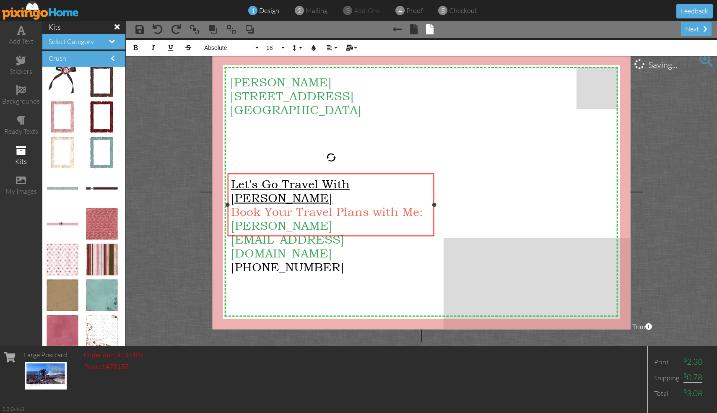
click at [347, 260] on div "[PHONE_NUMBER]" at bounding box center [331, 267] width 200 height 14
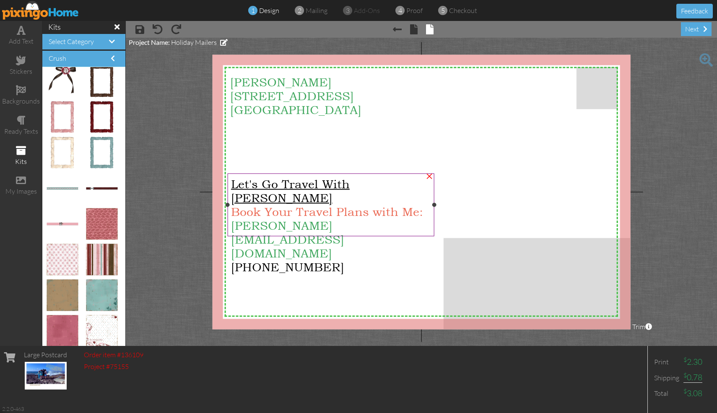
click at [300, 218] on span "[PERSON_NAME][EMAIL_ADDRESS][DOMAIN_NAME]" at bounding box center [287, 238] width 113 height 41
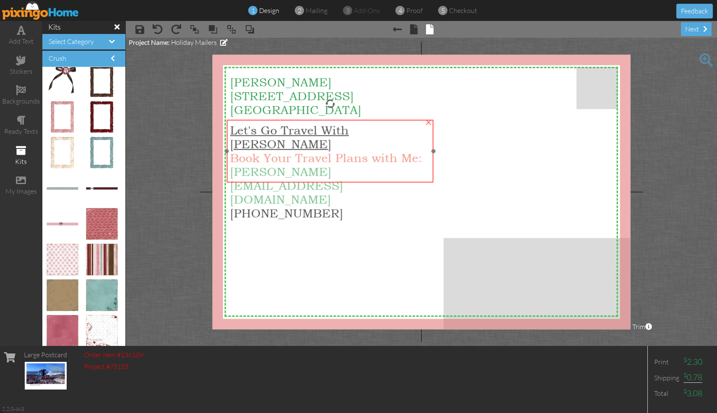
drag, startPoint x: 300, startPoint y: 216, endPoint x: 298, endPoint y: 167, distance: 49.1
click at [299, 165] on span "[PERSON_NAME][EMAIL_ADDRESS][DOMAIN_NAME]" at bounding box center [286, 185] width 113 height 41
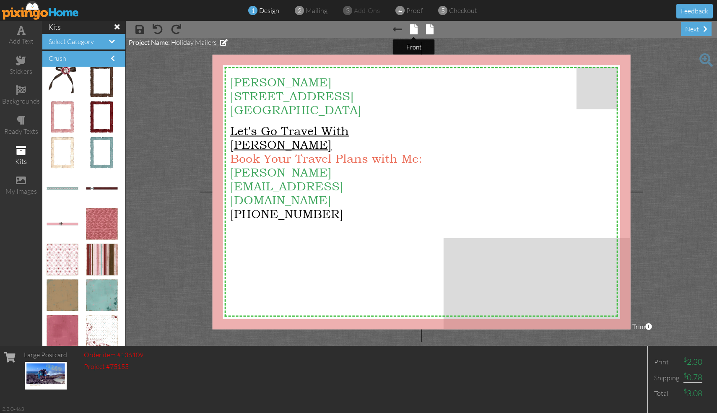
click at [413, 28] on span at bounding box center [414, 29] width 8 height 10
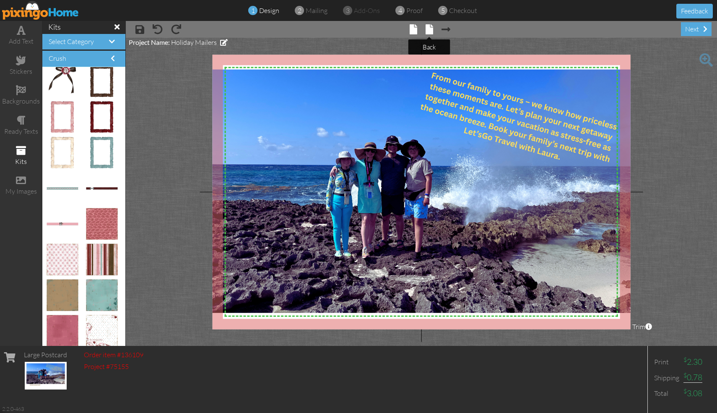
click at [428, 25] on span at bounding box center [429, 29] width 8 height 10
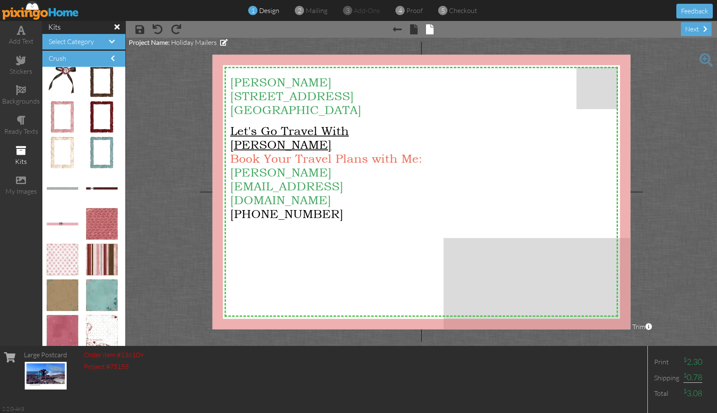
click at [36, 379] on img at bounding box center [46, 376] width 42 height 28
click at [159, 283] on project-studio-wrapper "X X X X X X X X X X X X X X X X X X X X X X X X X X X X X X X X X X X X X X X X…" at bounding box center [421, 192] width 591 height 308
click at [411, 26] on span at bounding box center [414, 29] width 8 height 10
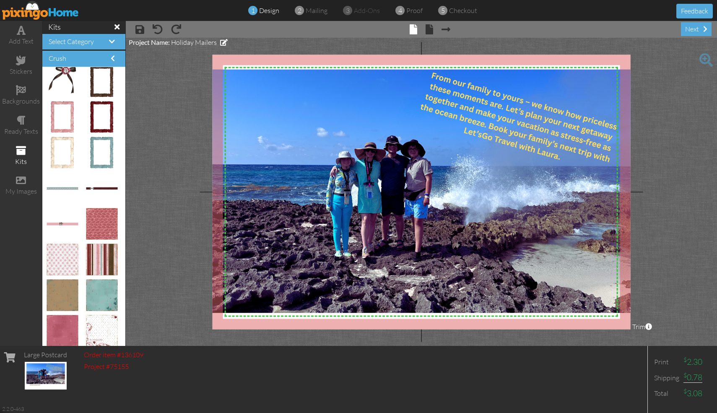
click at [648, 327] on span at bounding box center [648, 326] width 7 height 7
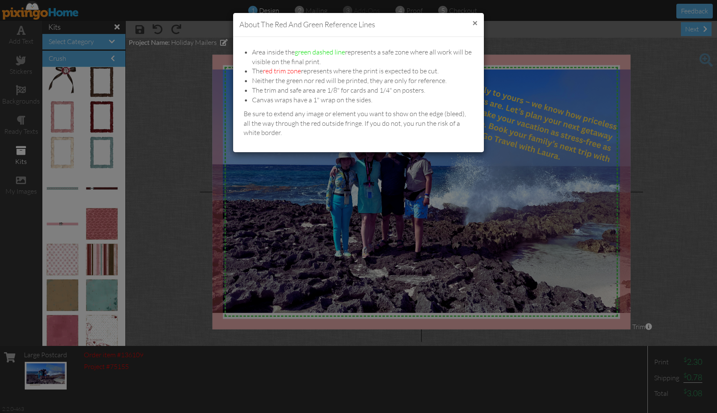
click at [477, 23] on button "×" at bounding box center [474, 22] width 5 height 9
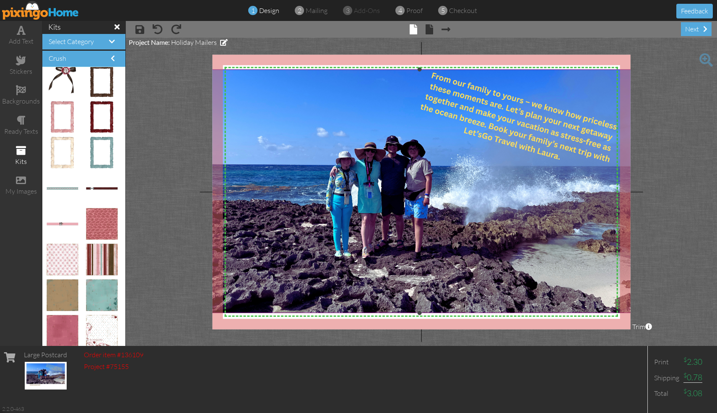
click at [523, 119] on img at bounding box center [418, 191] width 459 height 244
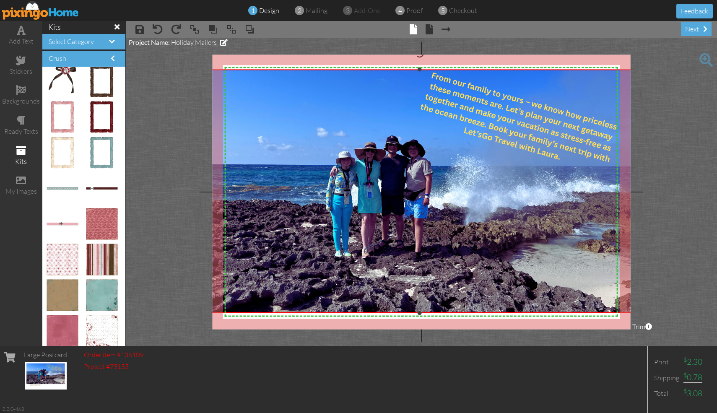
click at [523, 119] on img at bounding box center [418, 191] width 459 height 244
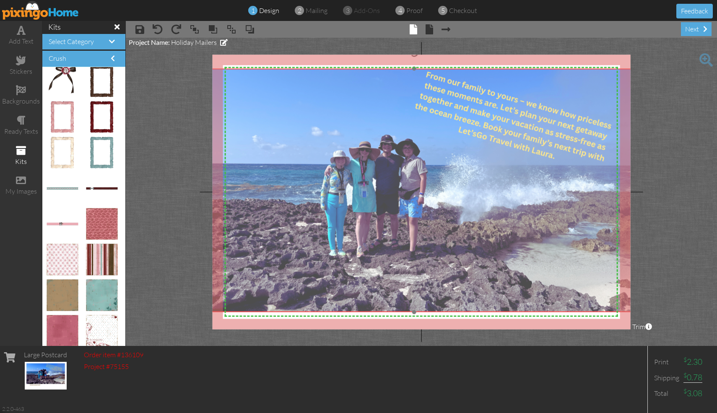
drag, startPoint x: 523, startPoint y: 119, endPoint x: 518, endPoint y: 118, distance: 5.5
click at [518, 118] on img at bounding box center [413, 190] width 459 height 244
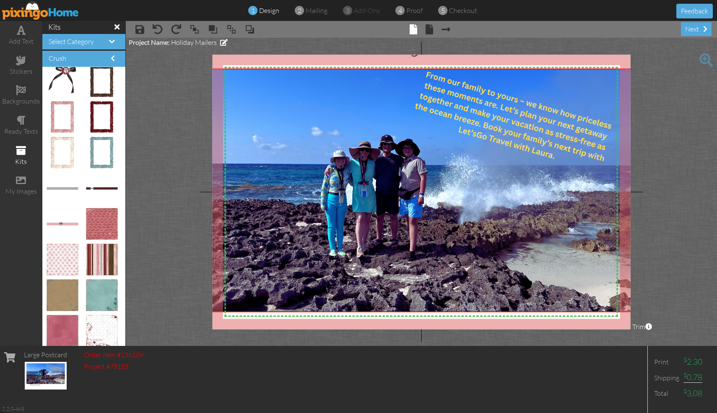
click at [686, 126] on project-studio-wrapper "X X X X X X X X X X X X X X X X X X X X X X X X X X X X X X X X X X X X X X X X…" at bounding box center [421, 192] width 591 height 308
